Goal: Check status: Check status

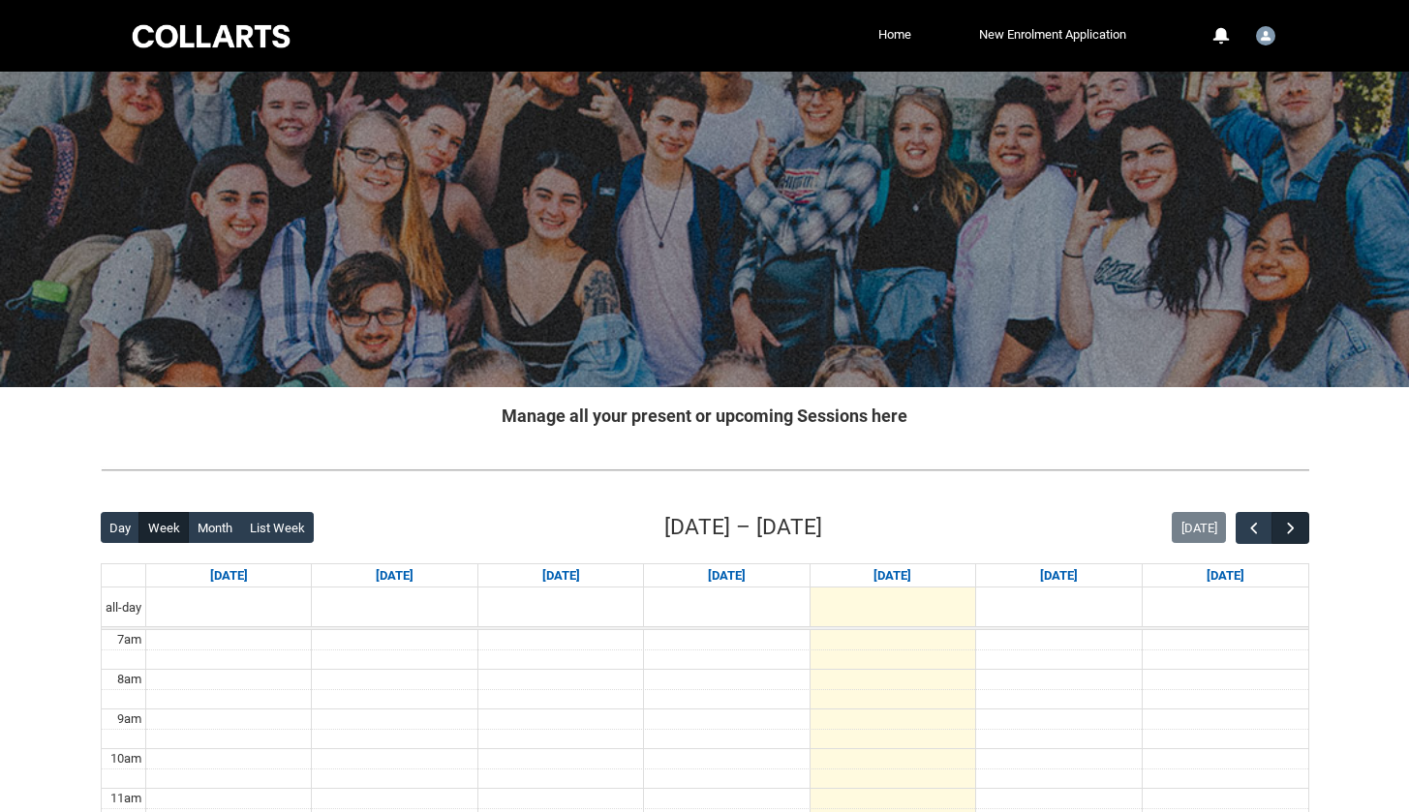
click at [1287, 528] on span "button" at bounding box center [1290, 528] width 19 height 19
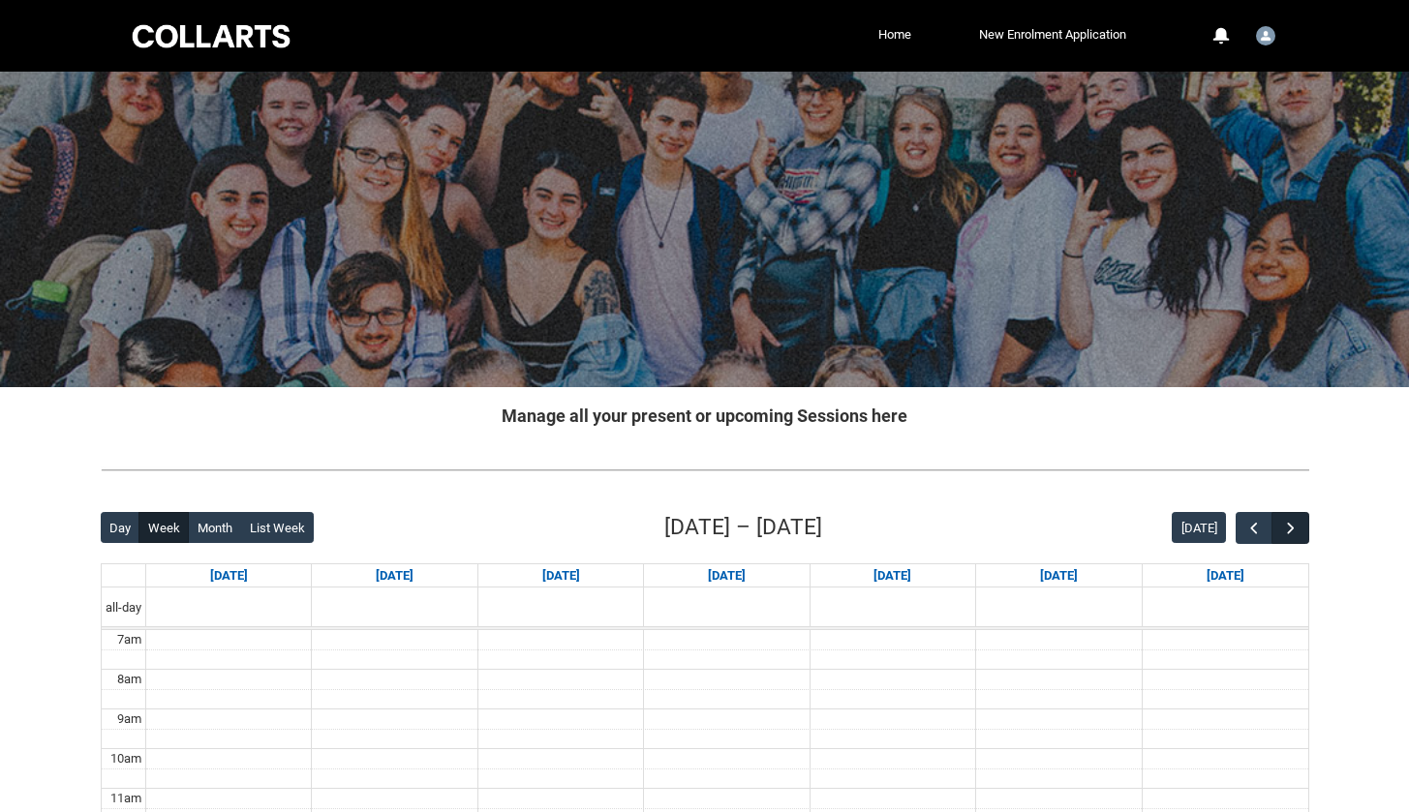
click at [1287, 528] on span "button" at bounding box center [1290, 528] width 19 height 19
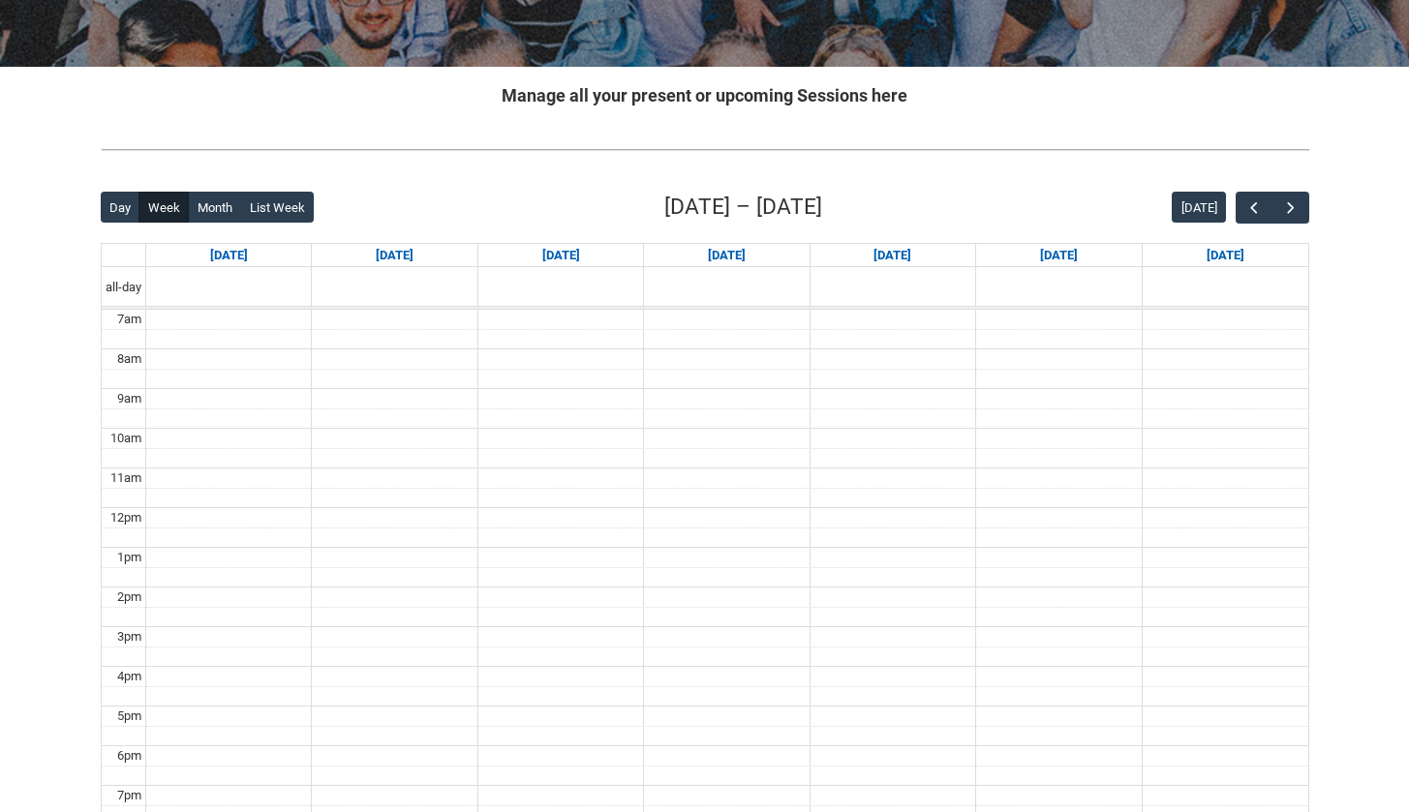
scroll to position [278, 0]
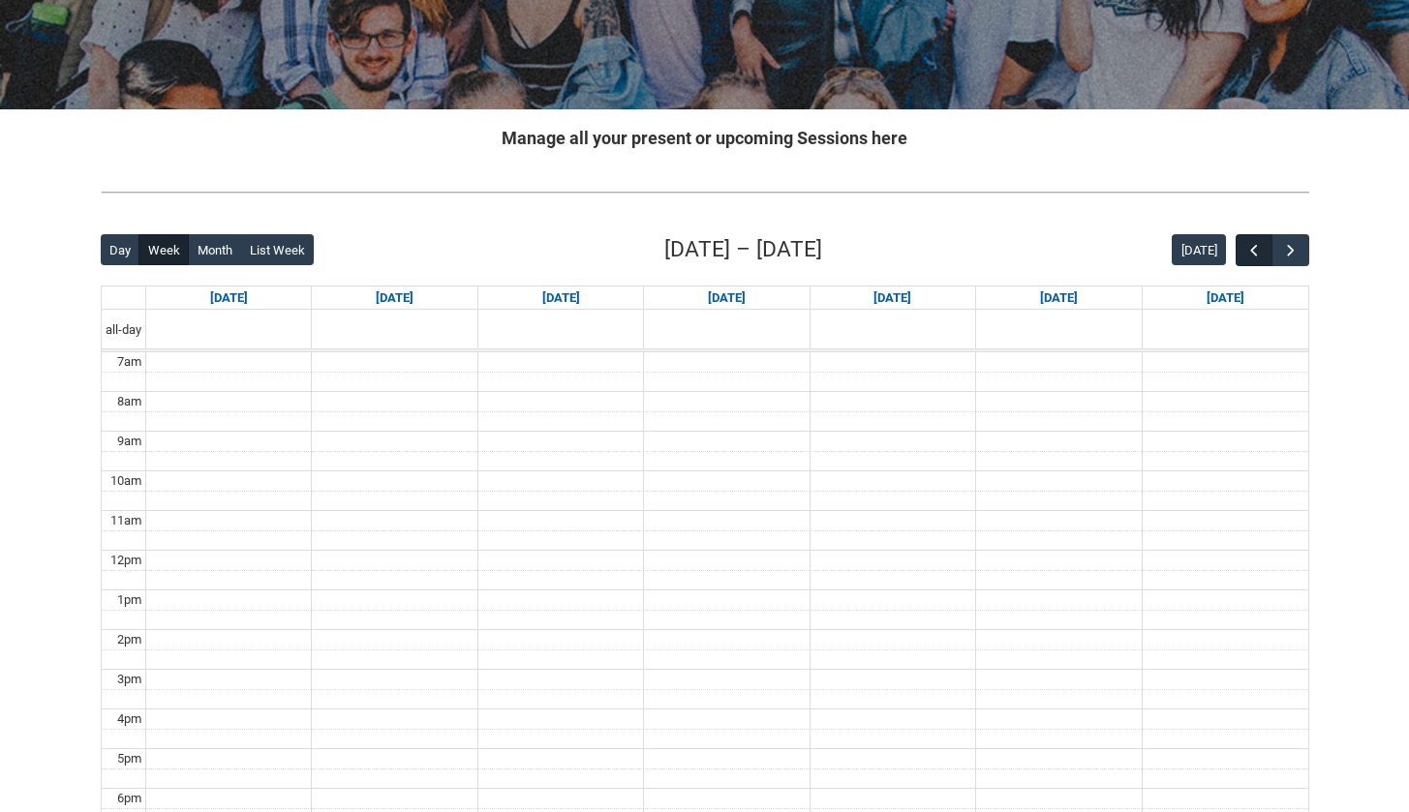
click at [1246, 255] on span "button" at bounding box center [1253, 250] width 19 height 19
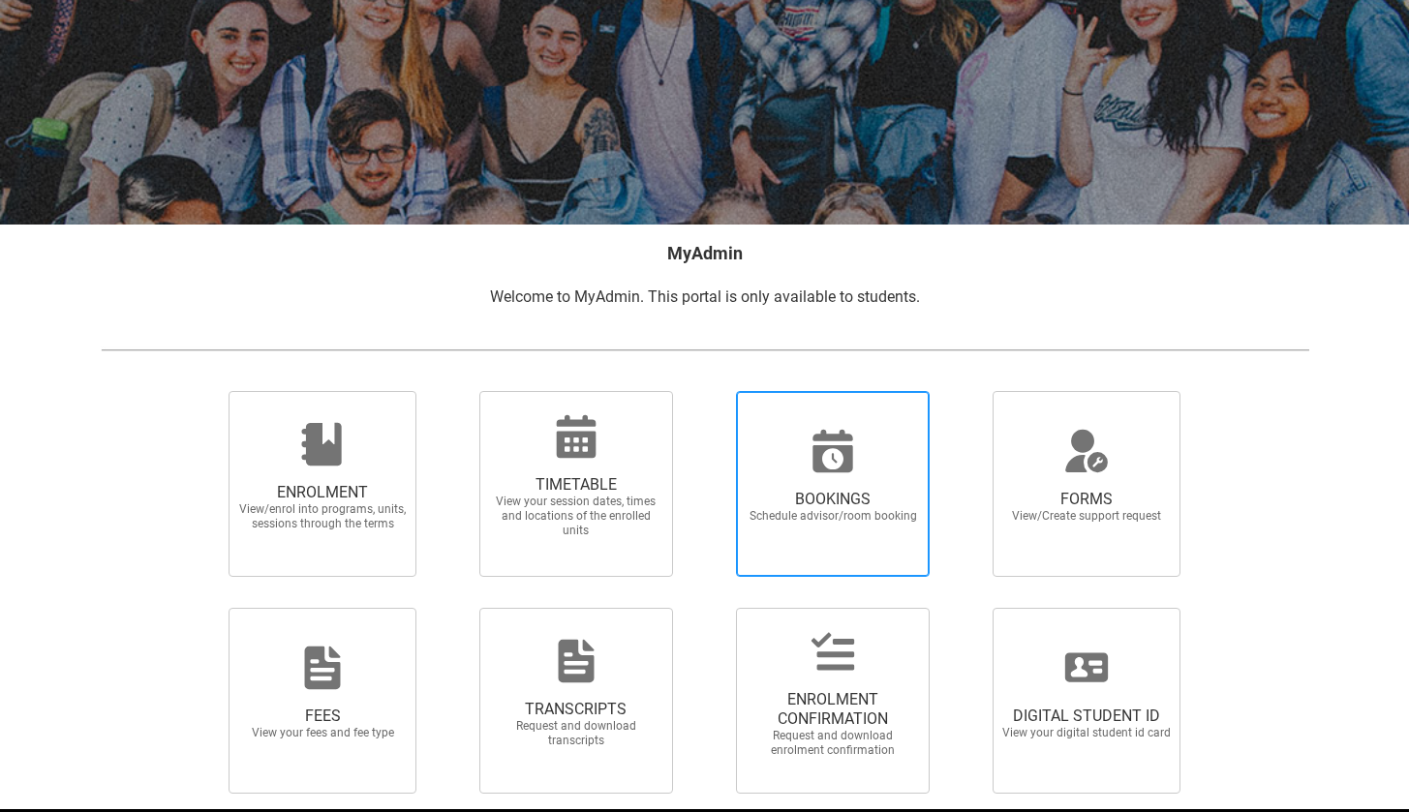
scroll to position [211, 0]
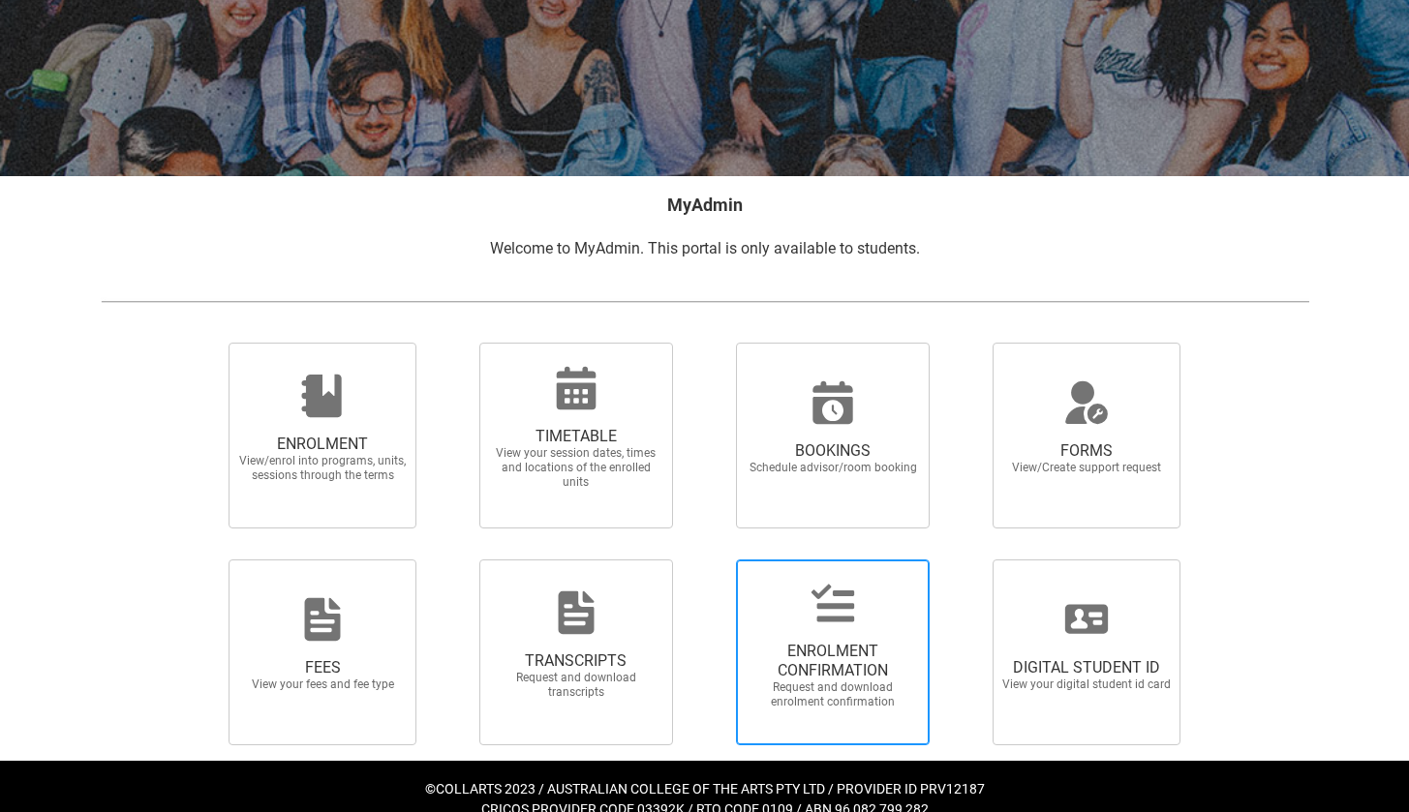
click at [830, 644] on span "ENROLMENT CONFIRMATION" at bounding box center [833, 661] width 170 height 39
click at [712, 560] on input "ENROLMENT CONFIRMATION Request and download enrolment confirmation" at bounding box center [711, 559] width 1 height 1
radio input "true"
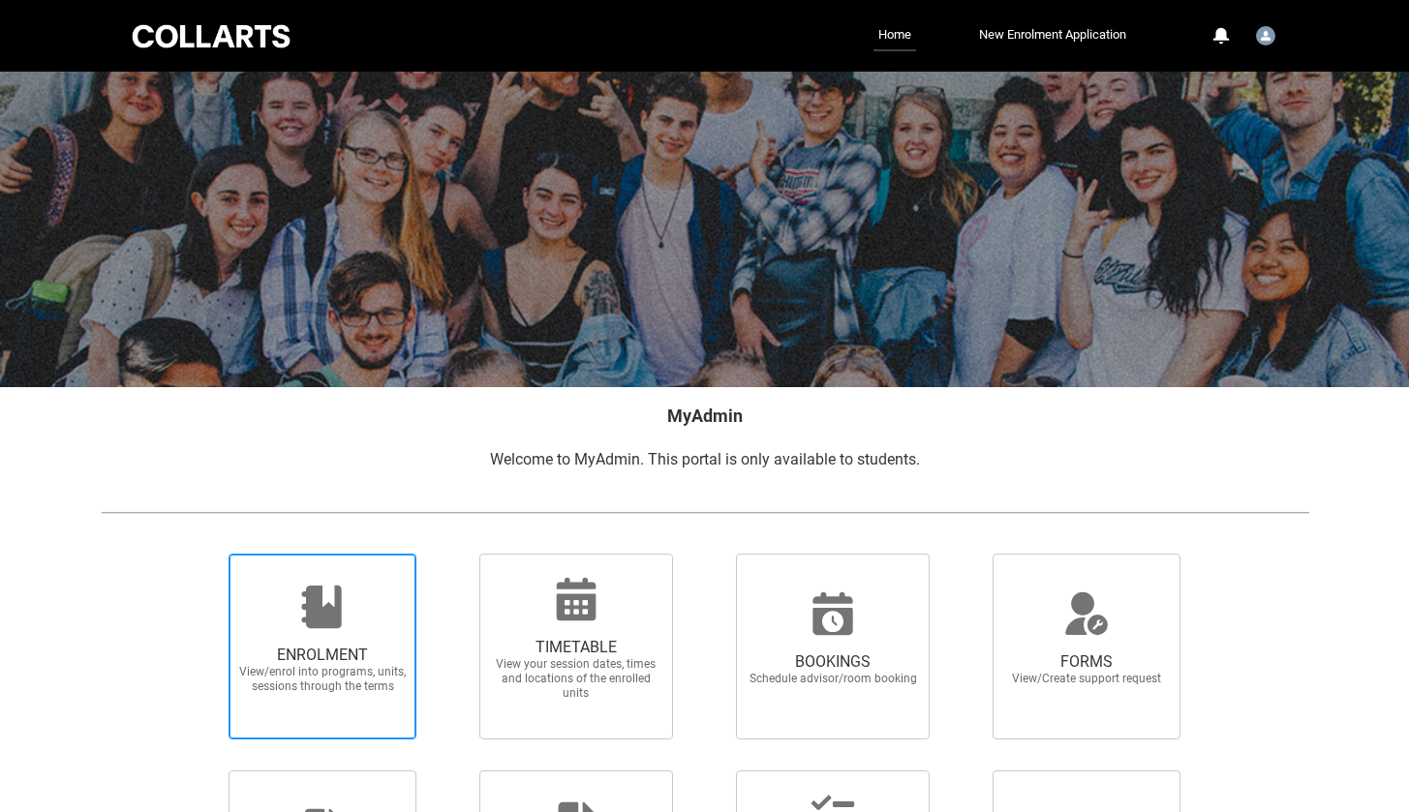
click at [286, 722] on span "ENROLMENT View/enrol into programs, units, sessions through the terms" at bounding box center [322, 647] width 187 height 186
click at [205, 554] on input "ENROLMENT View/enrol into programs, units, sessions through the terms" at bounding box center [204, 553] width 1 height 1
radio input "true"
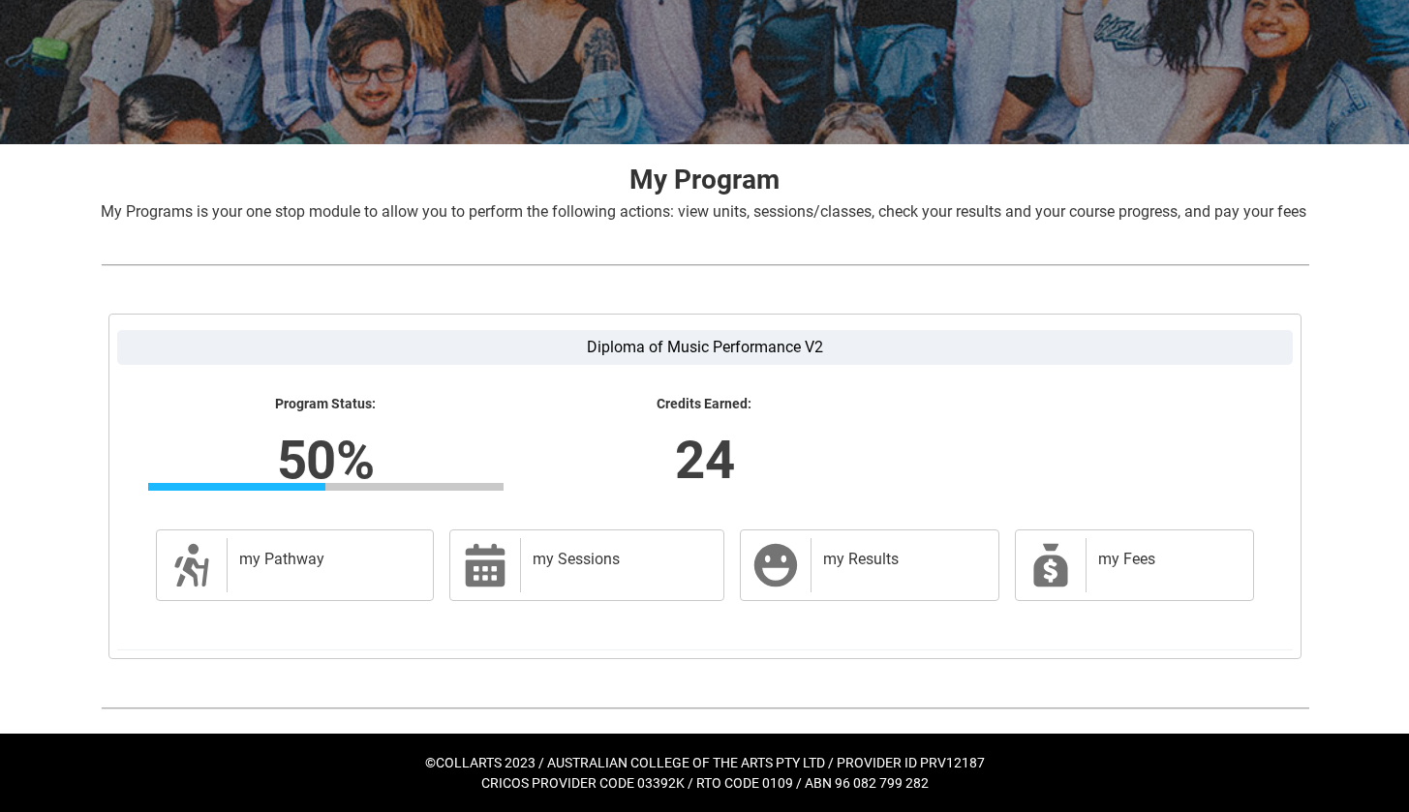
scroll to position [264, 0]
click at [813, 584] on div "my Results" at bounding box center [900, 565] width 179 height 54
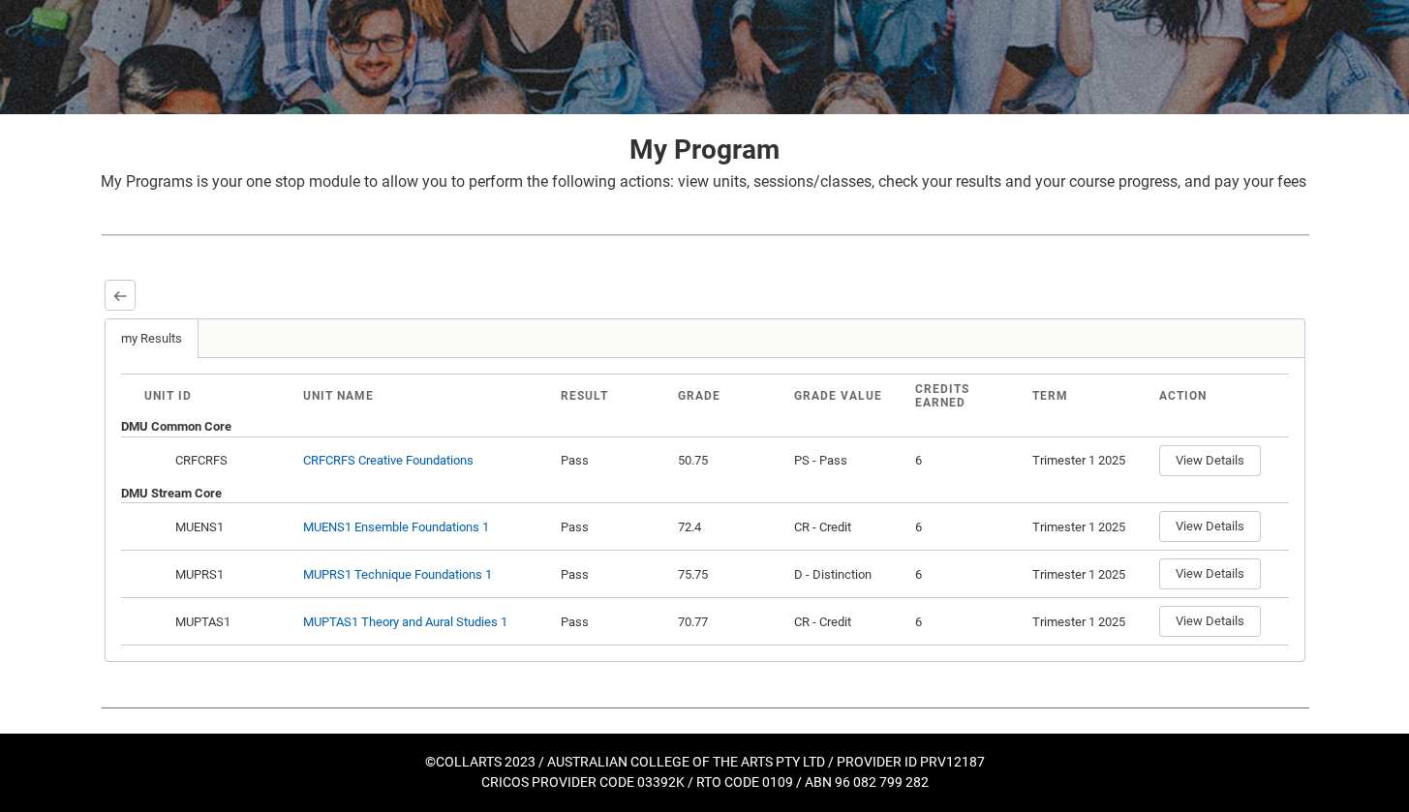
scroll to position [293, 0]
click at [121, 307] on button "Back" at bounding box center [120, 295] width 31 height 31
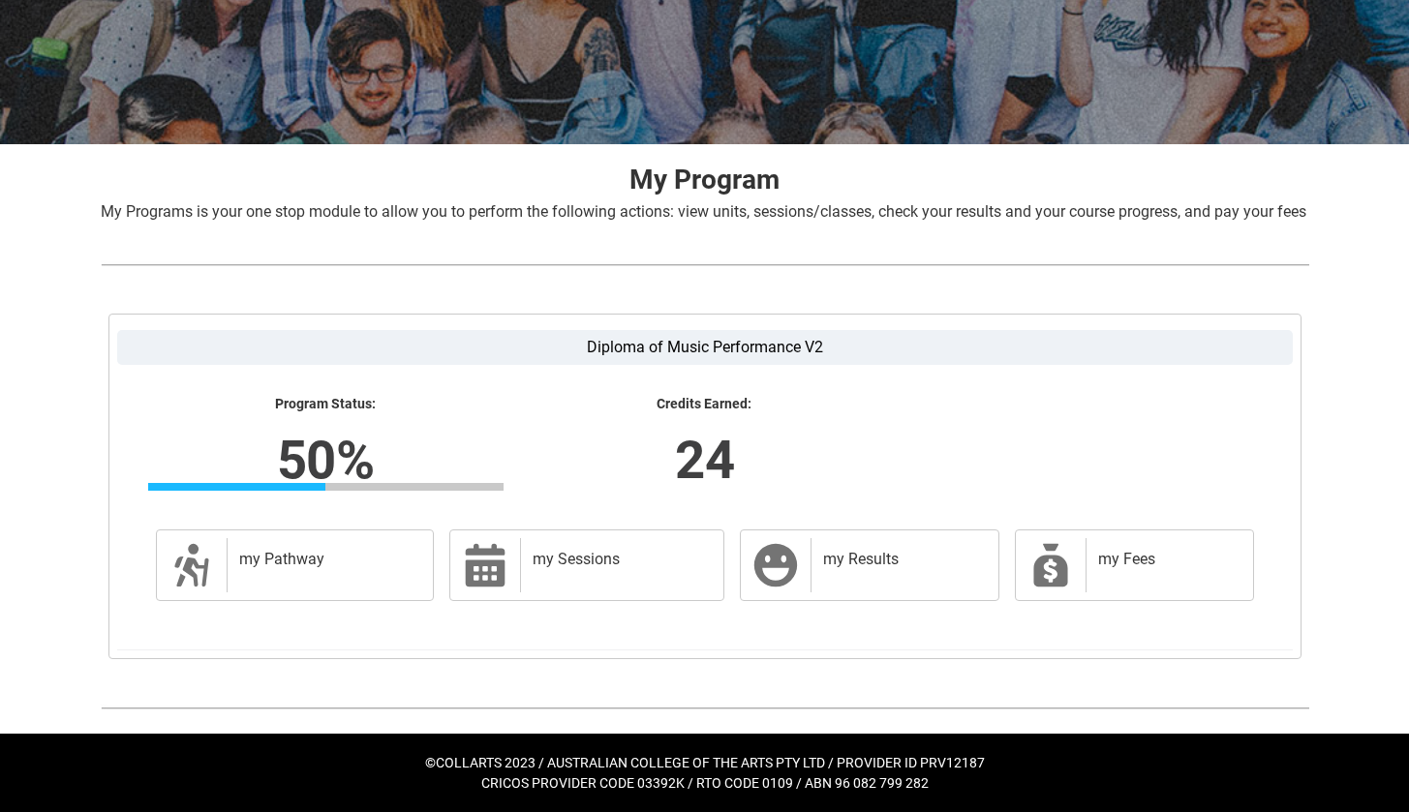
scroll to position [264, 0]
click at [321, 550] on div "my Pathway" at bounding box center [326, 565] width 199 height 54
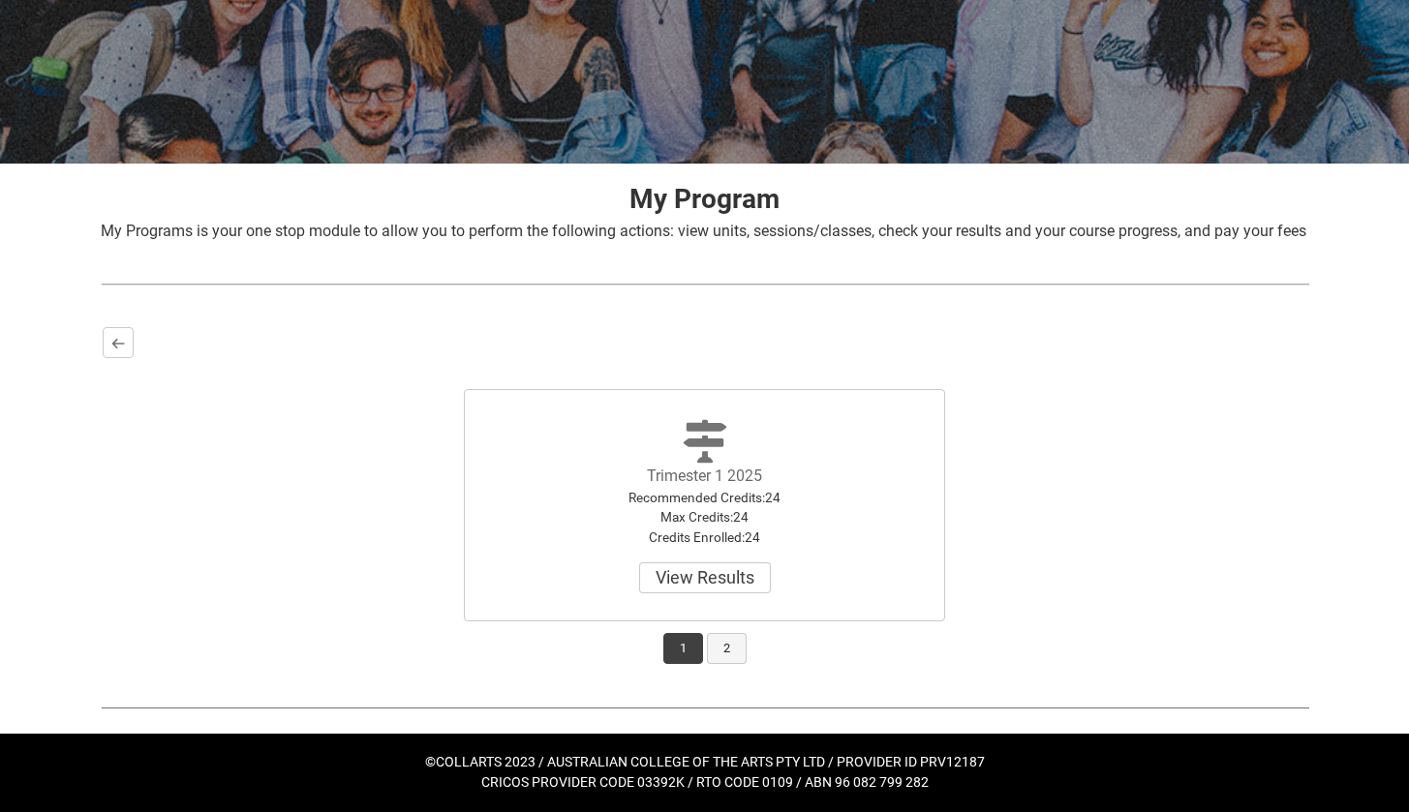
scroll to position [245, 0]
click at [726, 654] on button "2" at bounding box center [727, 648] width 40 height 31
click at [732, 576] on button "View Results" at bounding box center [705, 578] width 132 height 31
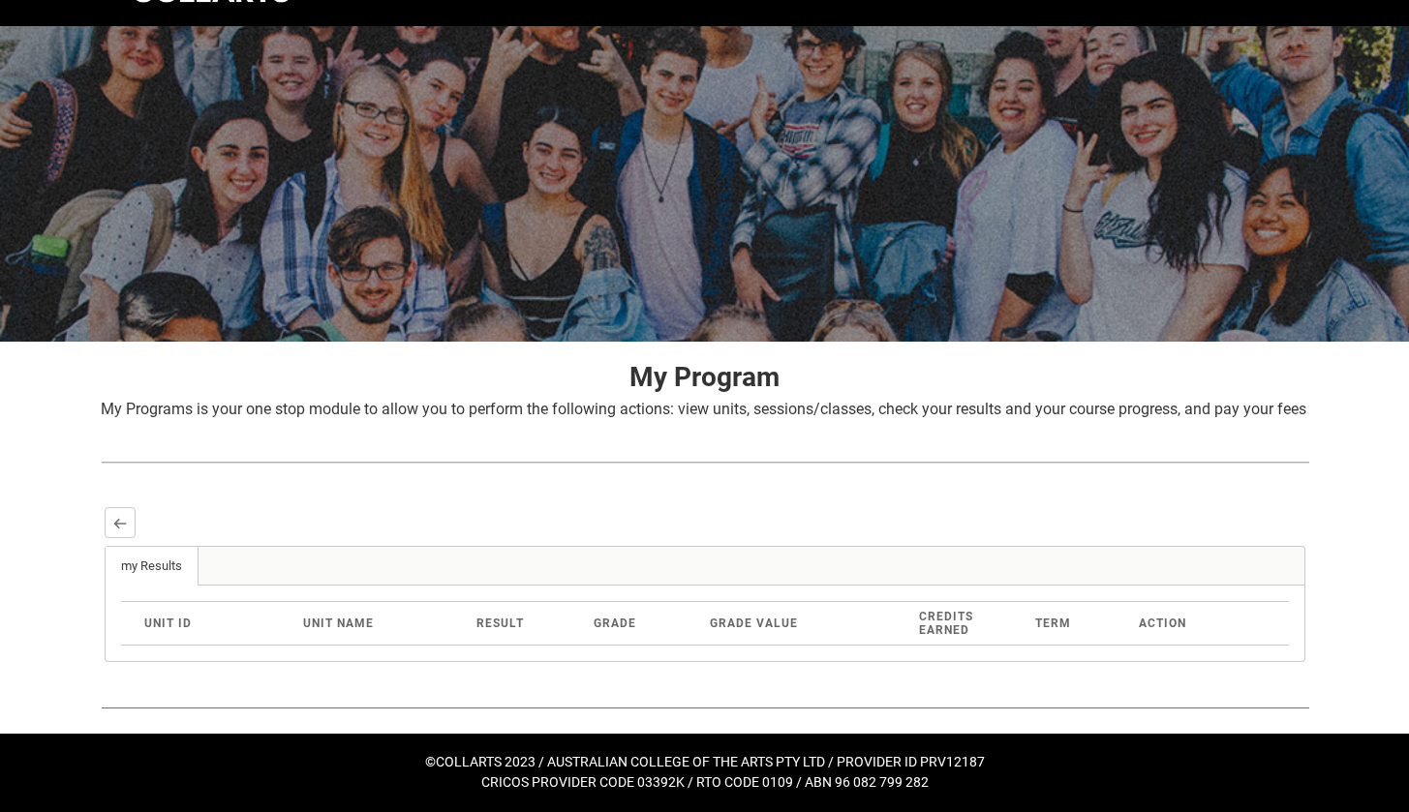
scroll to position [67, 0]
click at [120, 522] on lightning-primitive-icon "button" at bounding box center [120, 523] width 14 height 15
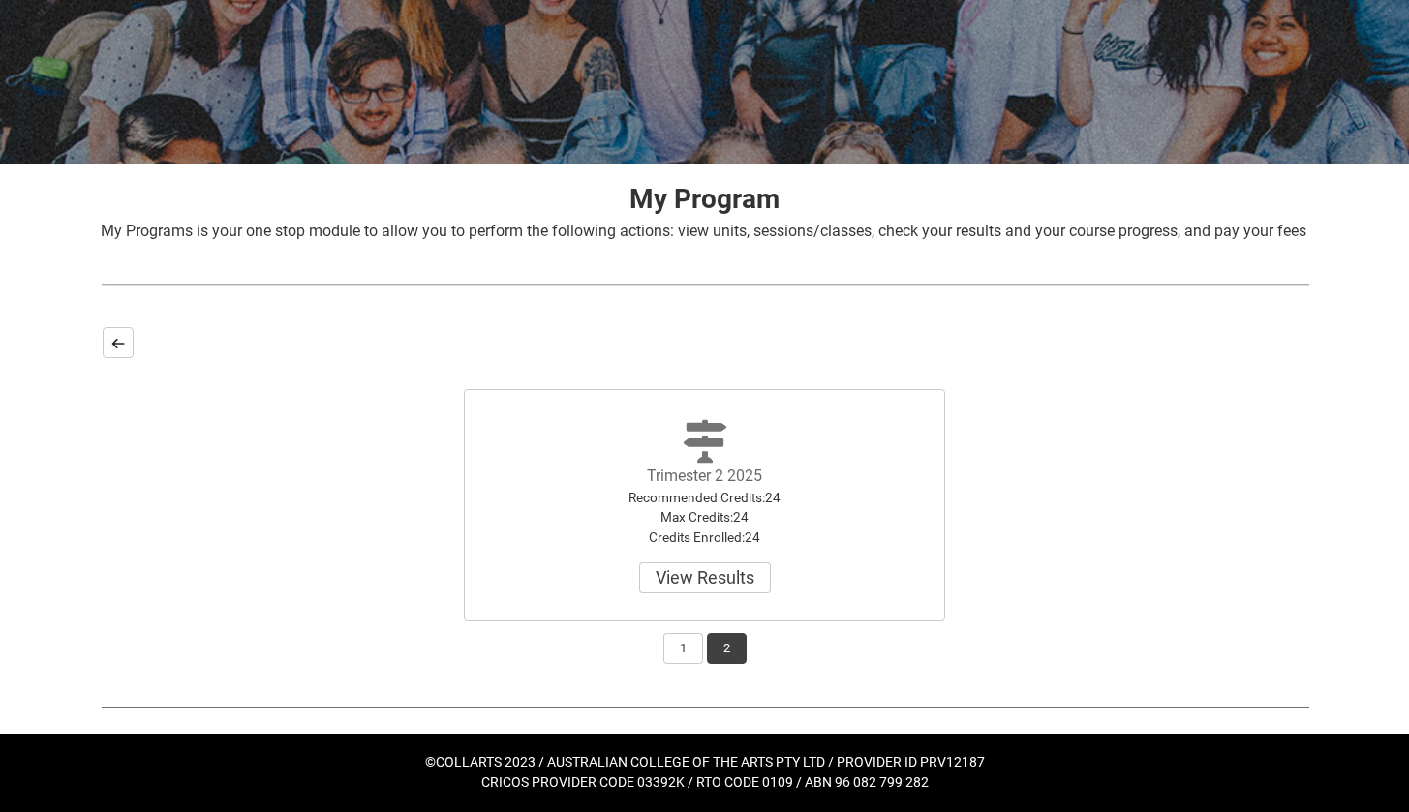
scroll to position [245, 0]
click at [111, 347] on lightning-primitive-icon "button" at bounding box center [118, 343] width 14 height 15
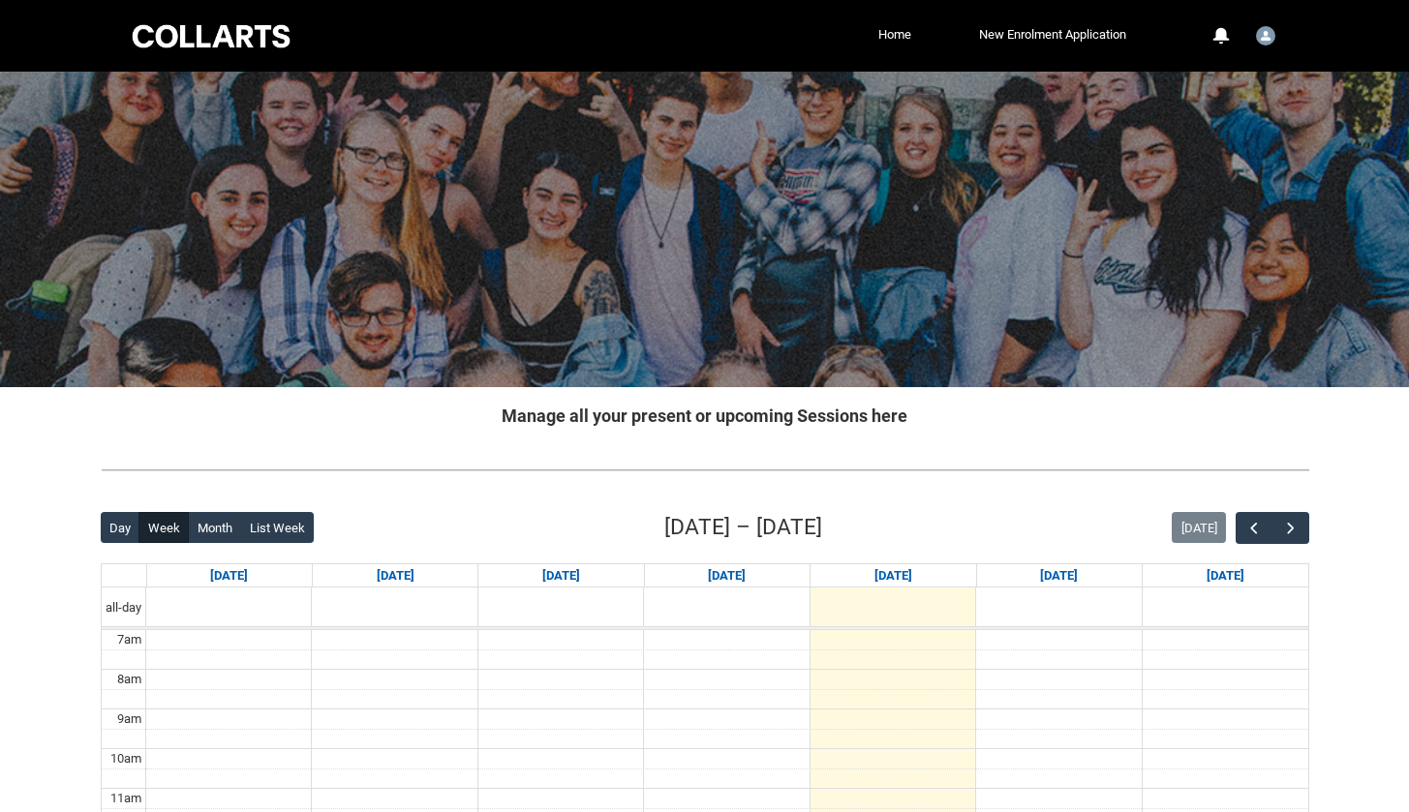
scroll to position [278, 0]
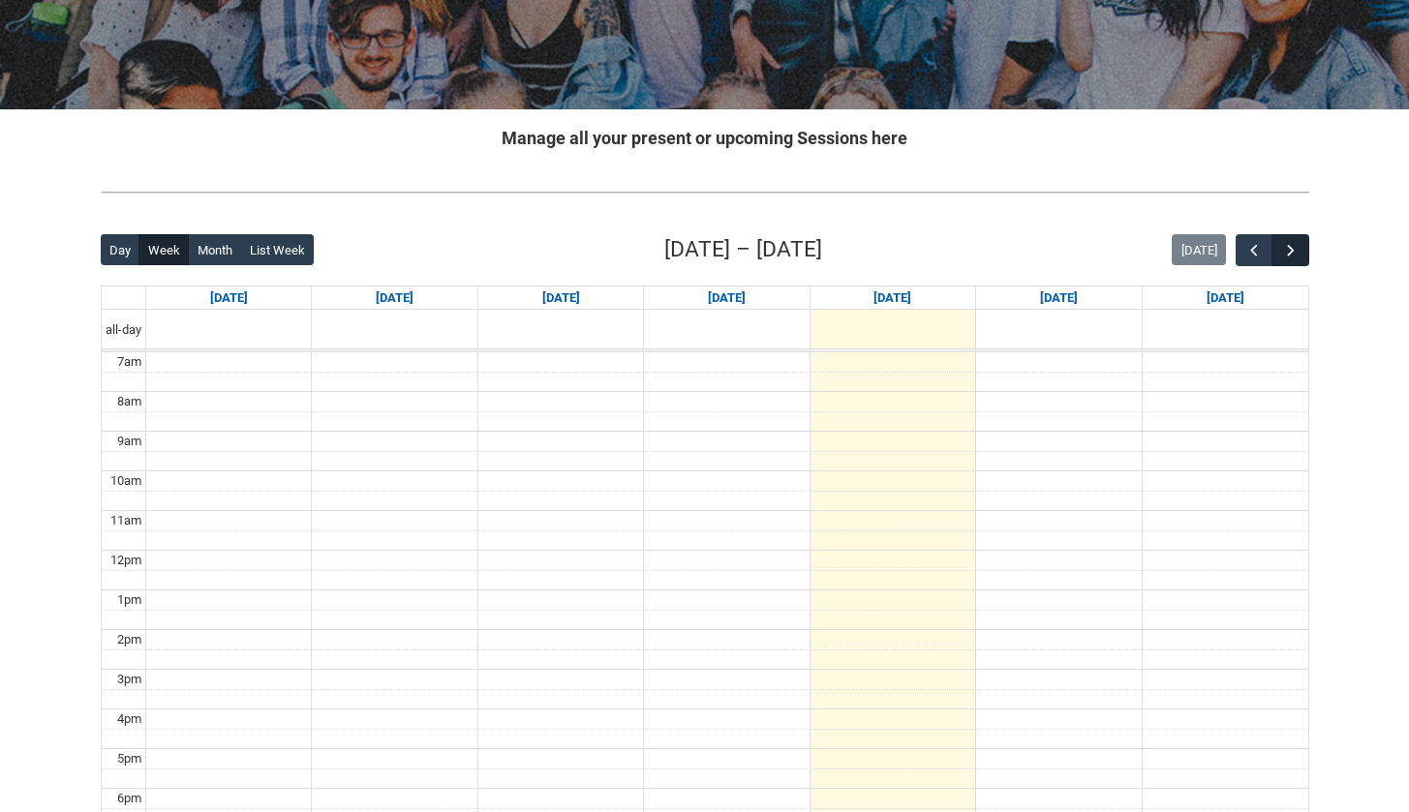
click at [1288, 259] on span "button" at bounding box center [1290, 250] width 19 height 19
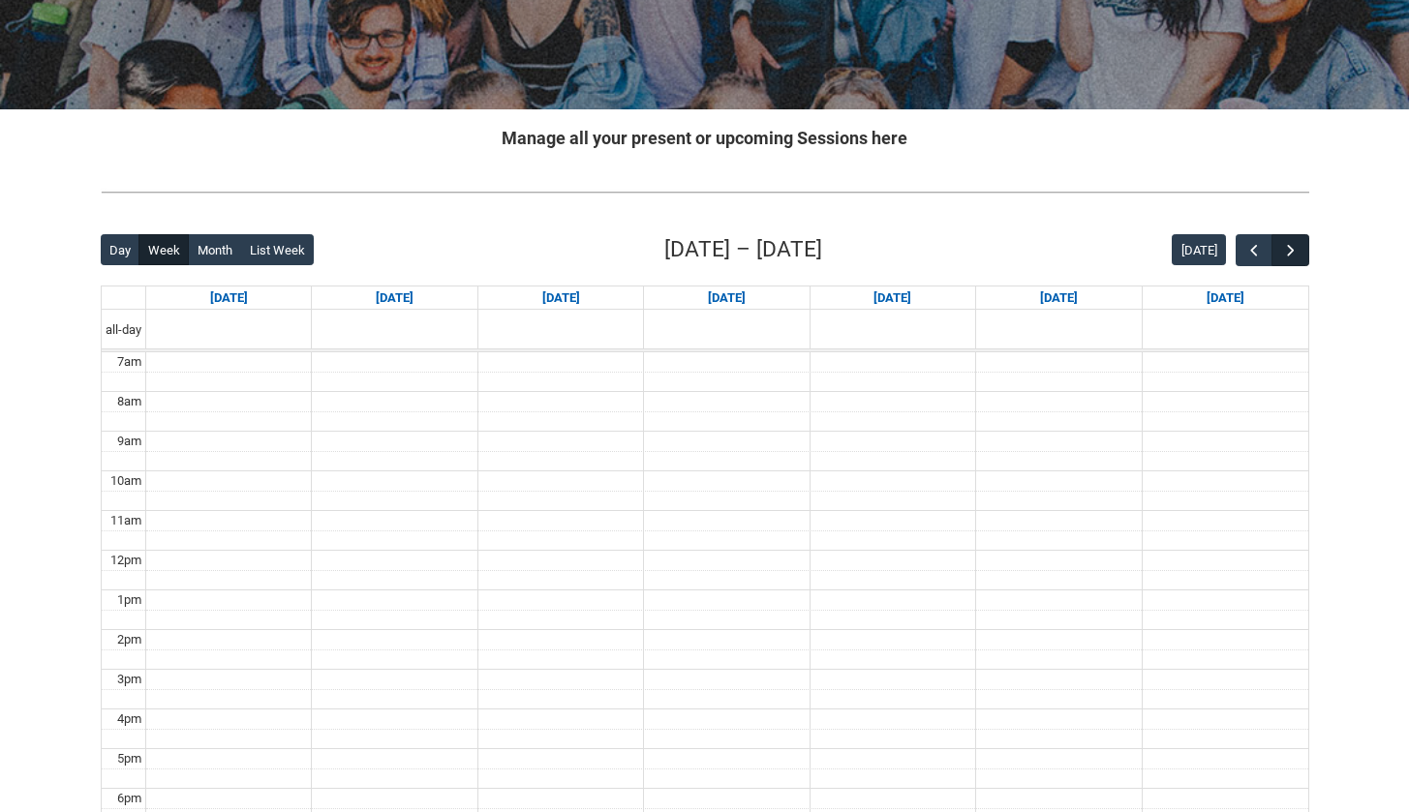
click at [1288, 259] on span "button" at bounding box center [1290, 250] width 19 height 19
